Goal: Information Seeking & Learning: Find specific fact

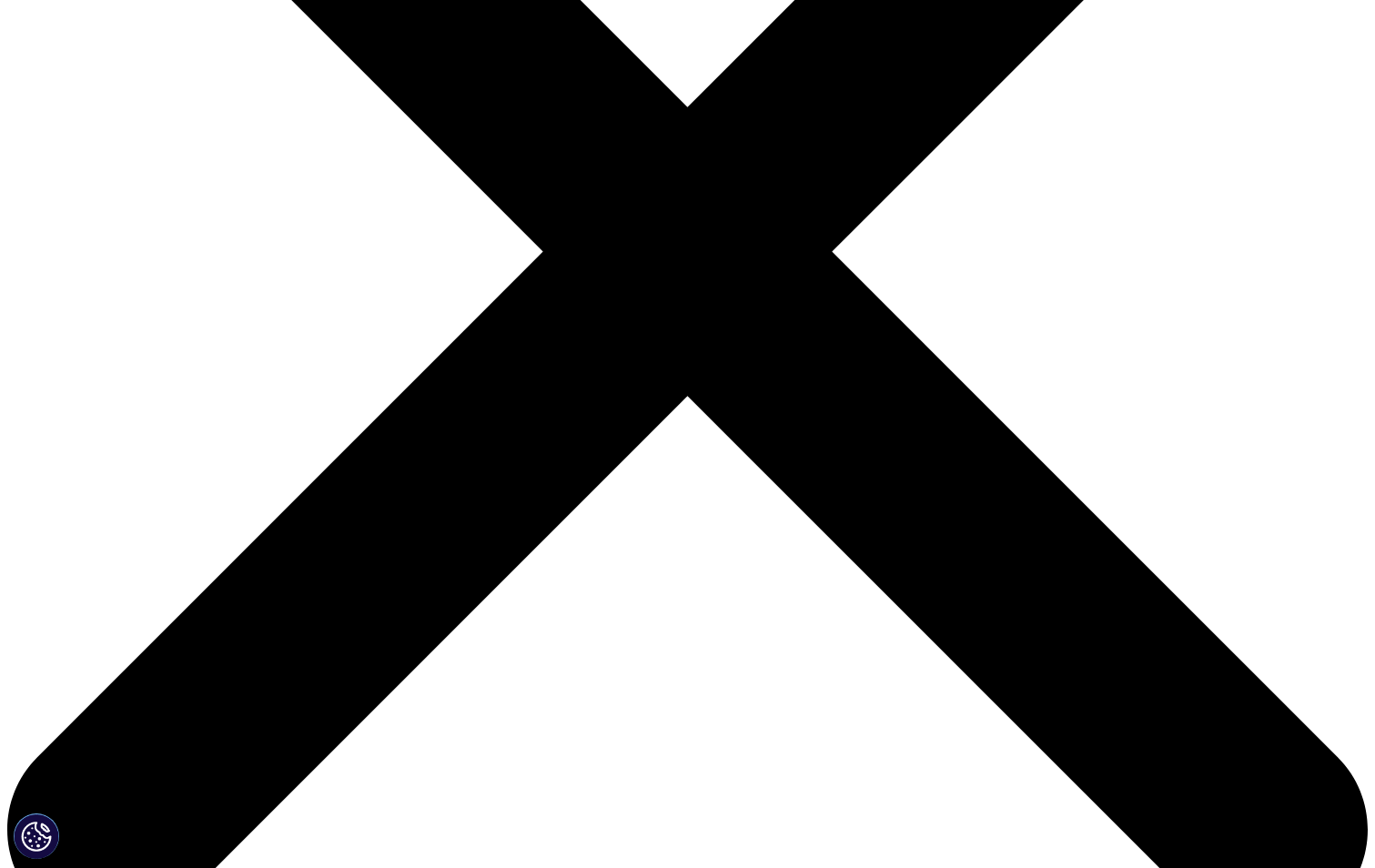
scroll to position [546, 0]
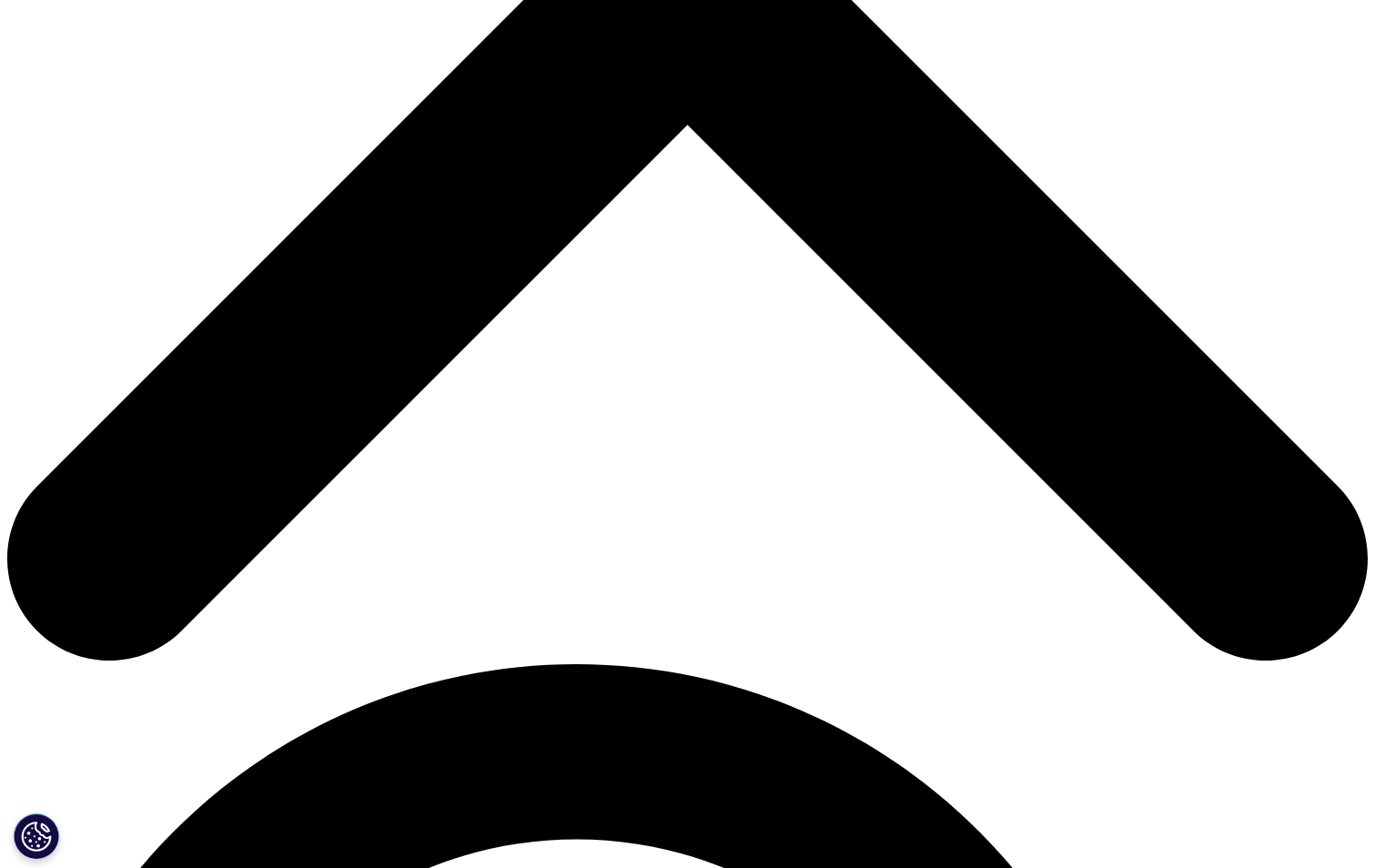
scroll to position [817, 0]
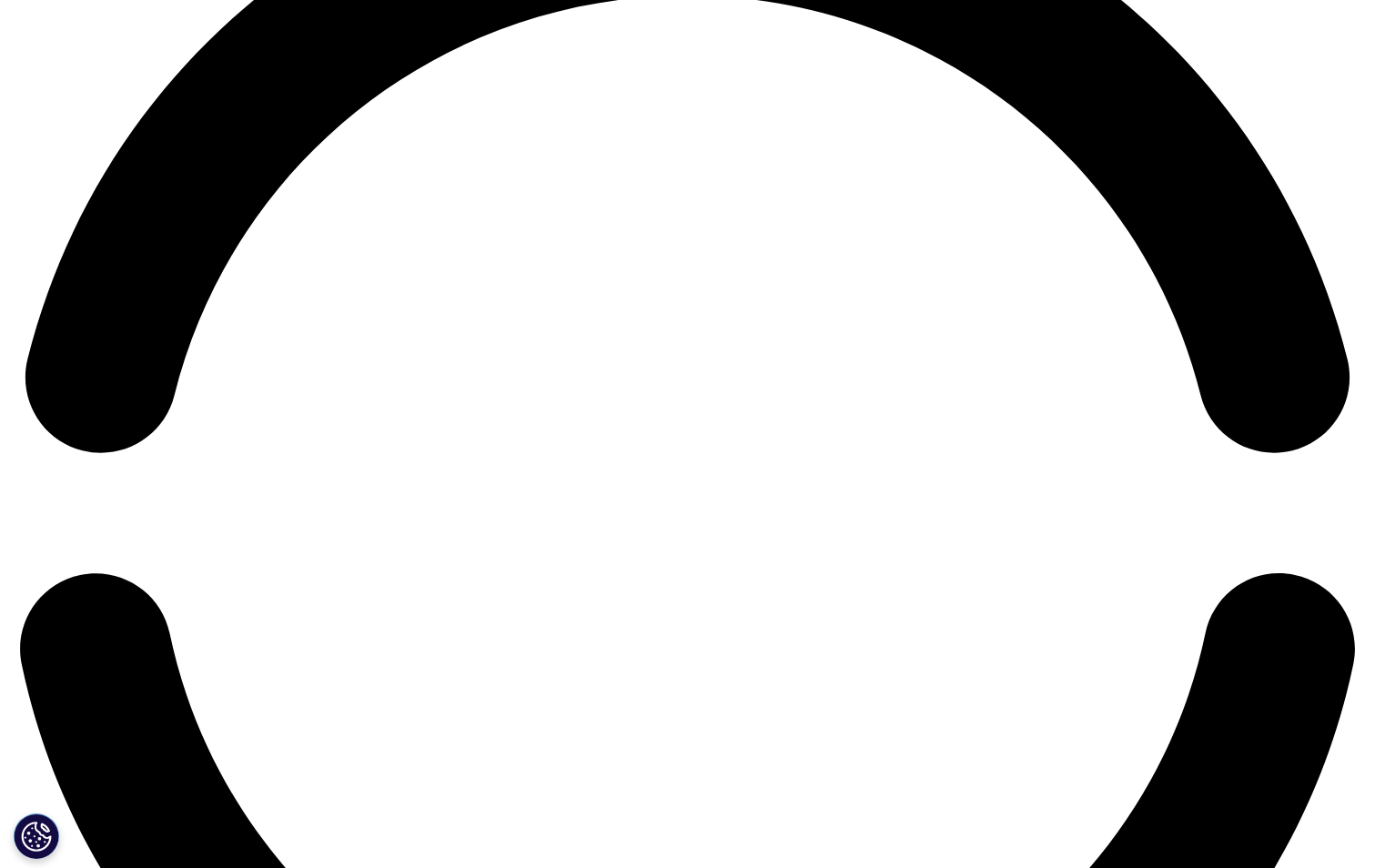
scroll to position [3000, 0]
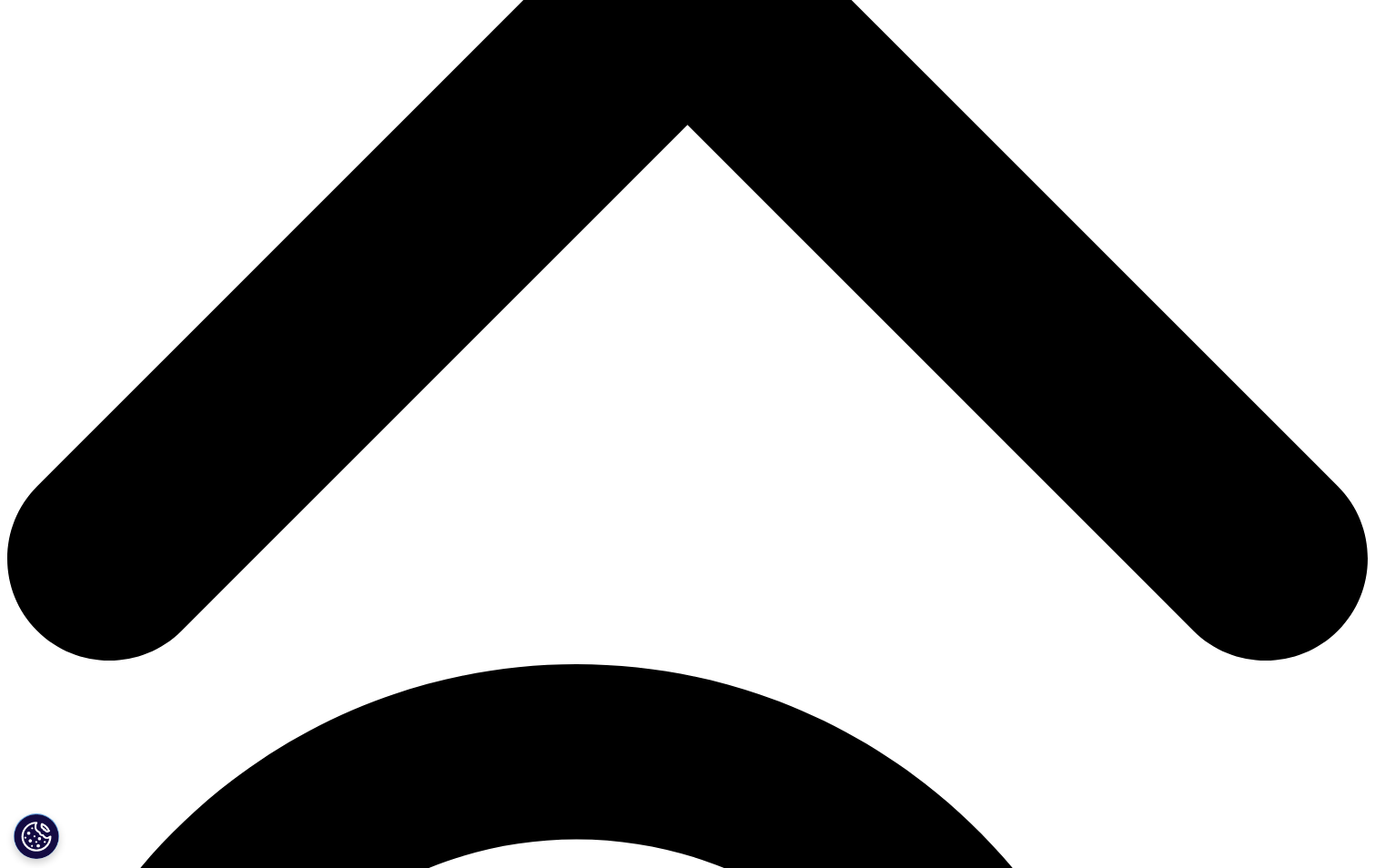
scroll to position [544, 0]
